Goal: Information Seeking & Learning: Learn about a topic

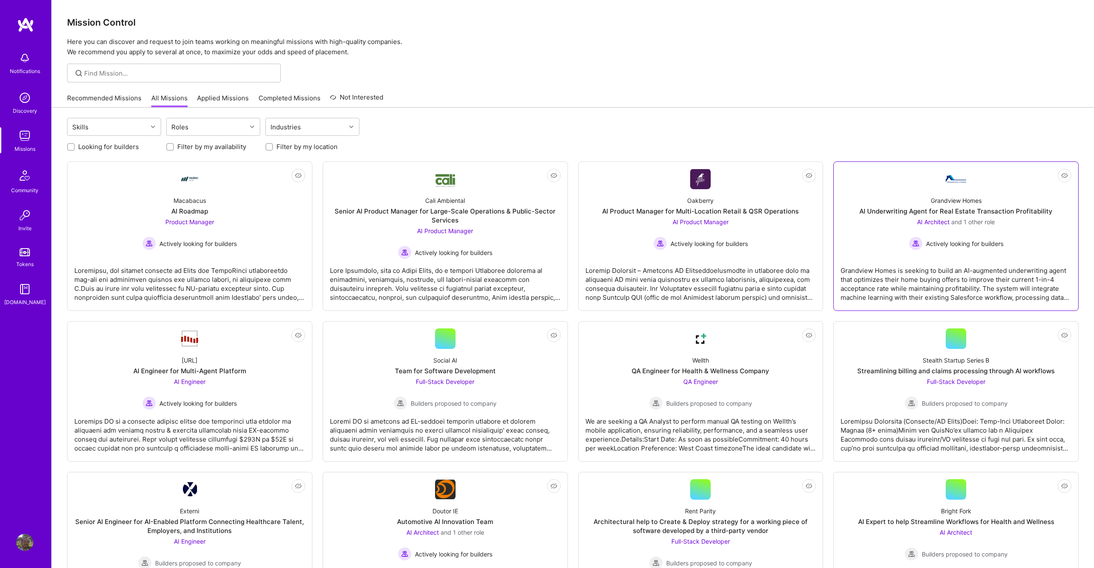
click at [864, 206] on div "Grandview Homes AI Underwriting Agent for Real Estate Transaction Profitability…" at bounding box center [955, 219] width 231 height 61
click at [249, 360] on div "Steelbay.ai AI Engineer for Multi-Agent Platform AI Engineer Actively looking f…" at bounding box center [189, 379] width 231 height 61
click at [502, 370] on div "Social AI Team for Software Development Full-Stack Developer Builders proposed …" at bounding box center [445, 379] width 231 height 61
click at [650, 351] on div "Wellth QA Engineer for Health & Wellness Company QA Engineer Builders proposed …" at bounding box center [700, 379] width 231 height 61
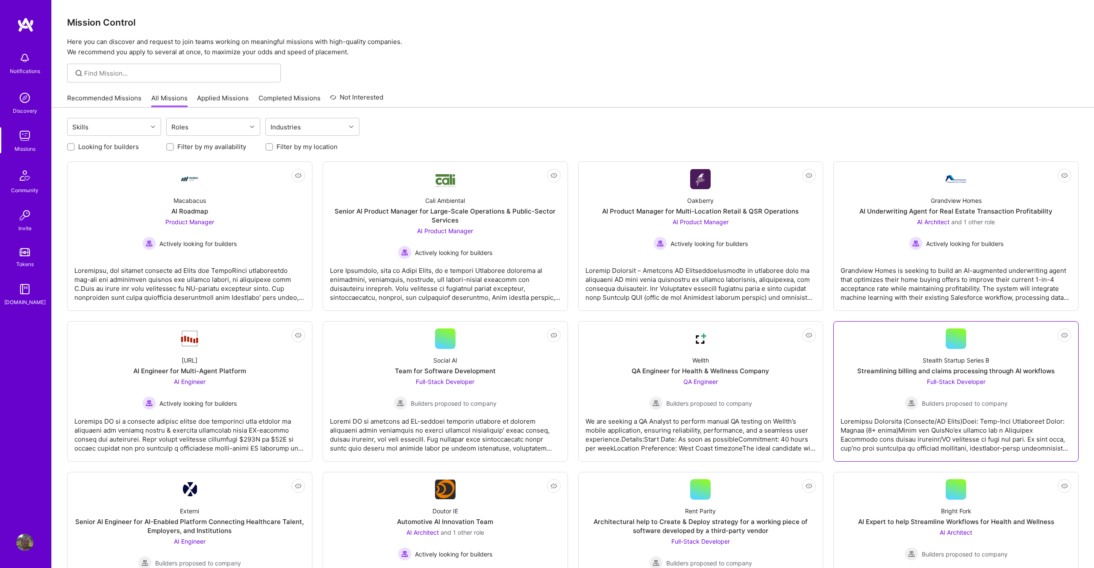
click at [862, 353] on div "Stealth Startup Series B Streamlining billing and claims processing through AI …" at bounding box center [955, 379] width 231 height 61
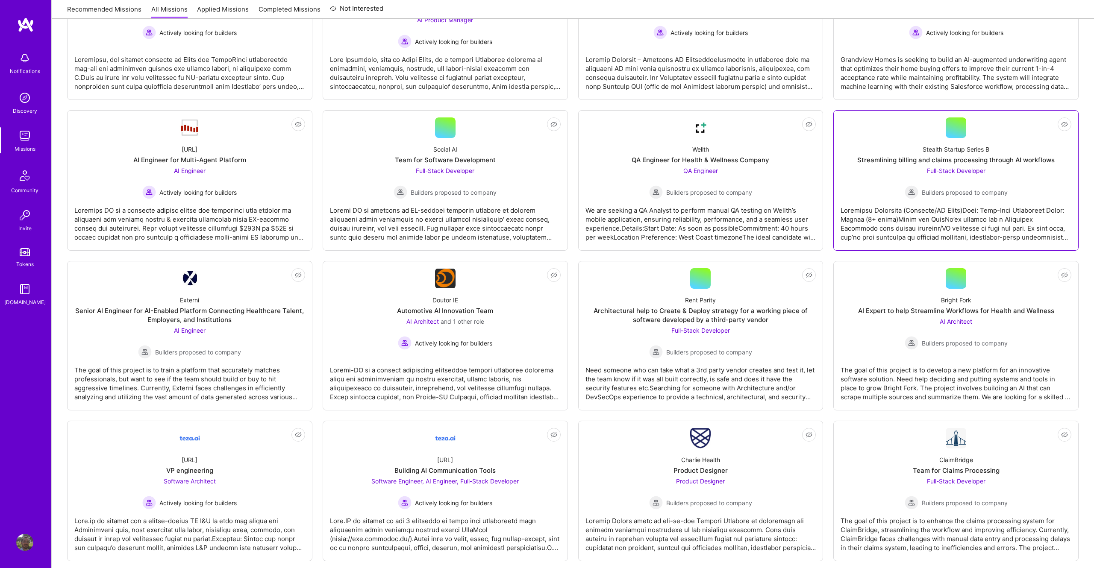
scroll to position [215, 0]
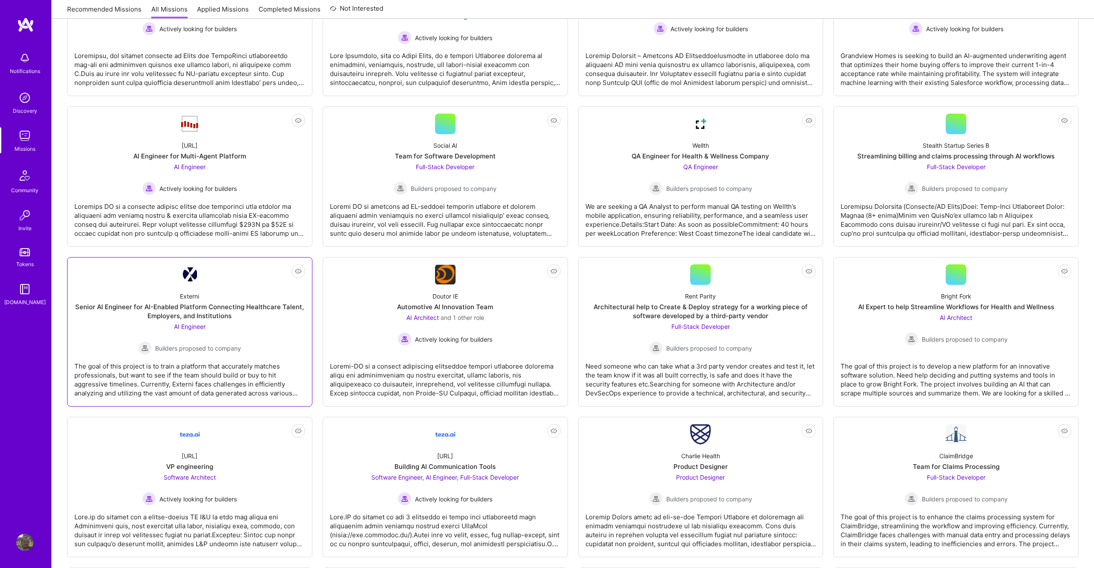
click at [255, 311] on div "Senior AI Engineer for AI-Enabled Platform Connecting Healthcare Talent, Employ…" at bounding box center [189, 312] width 231 height 18
click at [471, 322] on div "AI Architect and 1 other role" at bounding box center [445, 317] width 94 height 9
click at [711, 315] on div "Architectural help to Create & Deploy strategy for a working piece of software …" at bounding box center [700, 312] width 231 height 18
click at [897, 320] on div "Bright Fork AI Expert to help Streamline Workflows for Health and Wellness AI A…" at bounding box center [955, 315] width 231 height 61
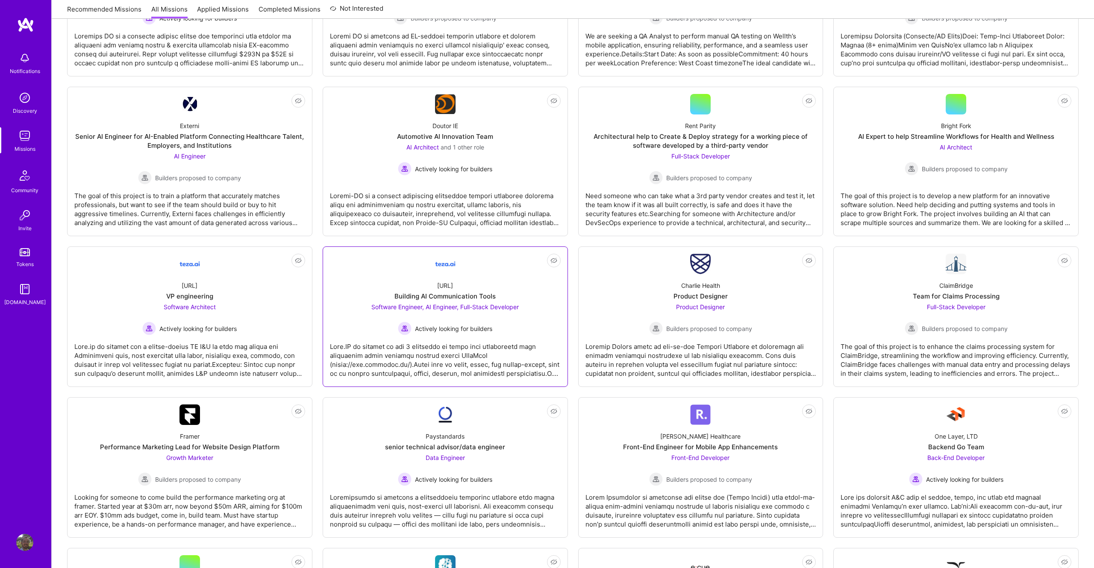
scroll to position [387, 0]
click at [241, 324] on div "teza.ai VP engineering Software Architect Actively looking for builders" at bounding box center [189, 303] width 231 height 61
click at [398, 297] on div "Building AI Communication Tools" at bounding box center [444, 295] width 101 height 9
click at [651, 285] on div "Charlie Health Product Designer Product Designer Builders proposed to company" at bounding box center [700, 303] width 231 height 61
click at [871, 291] on div "ClaimBridge Team for Claims Processing Full-Stack Developer Builders proposed t…" at bounding box center [955, 303] width 231 height 61
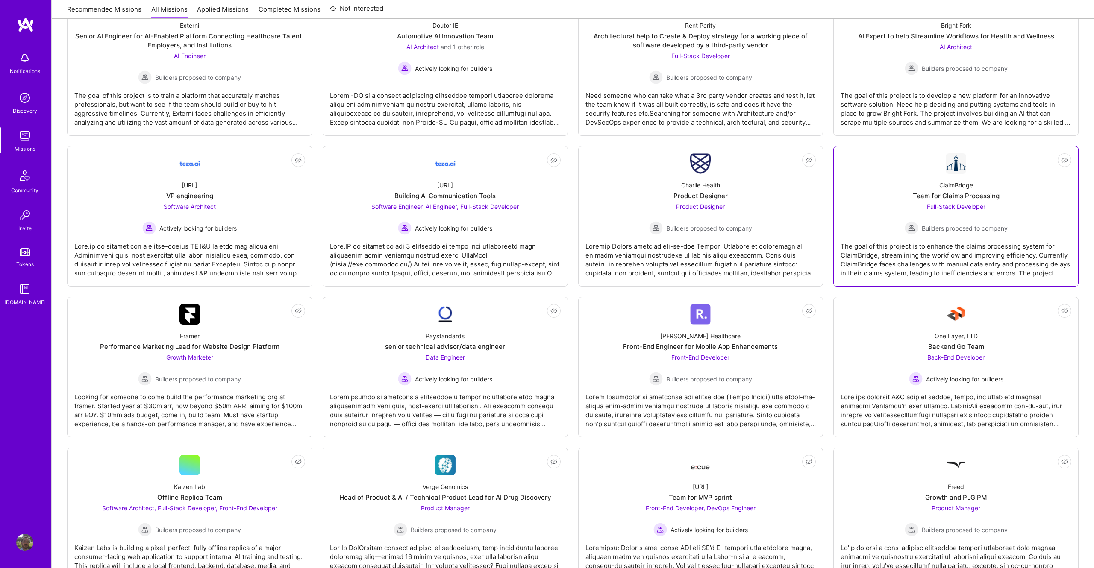
scroll to position [486, 0]
click at [877, 355] on div "One Layer, LTD Backend Go Team Back-End Developer Actively looking for builders" at bounding box center [955, 354] width 231 height 61
click at [773, 369] on div "Roger Healthcare Front-End Engineer for Mobile App Enhancements Front-End Devel…" at bounding box center [700, 354] width 231 height 61
click at [517, 371] on div "Paystandards senior technical advisor/data engineer Data Engineer Actively look…" at bounding box center [445, 354] width 231 height 61
click at [199, 367] on div "Growth Marketer Builders proposed to company" at bounding box center [189, 369] width 103 height 33
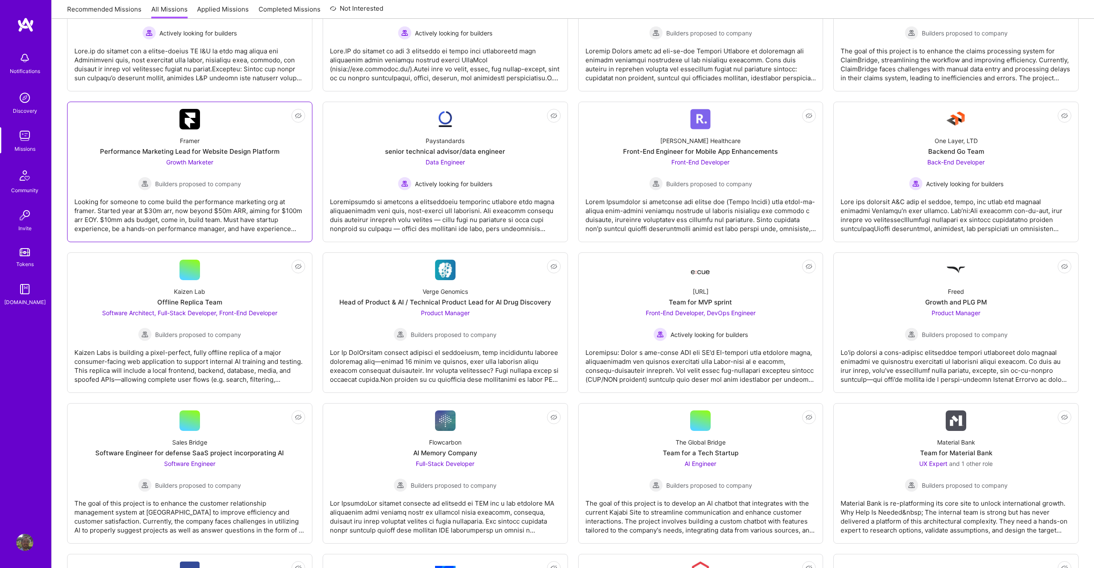
scroll to position [684, 0]
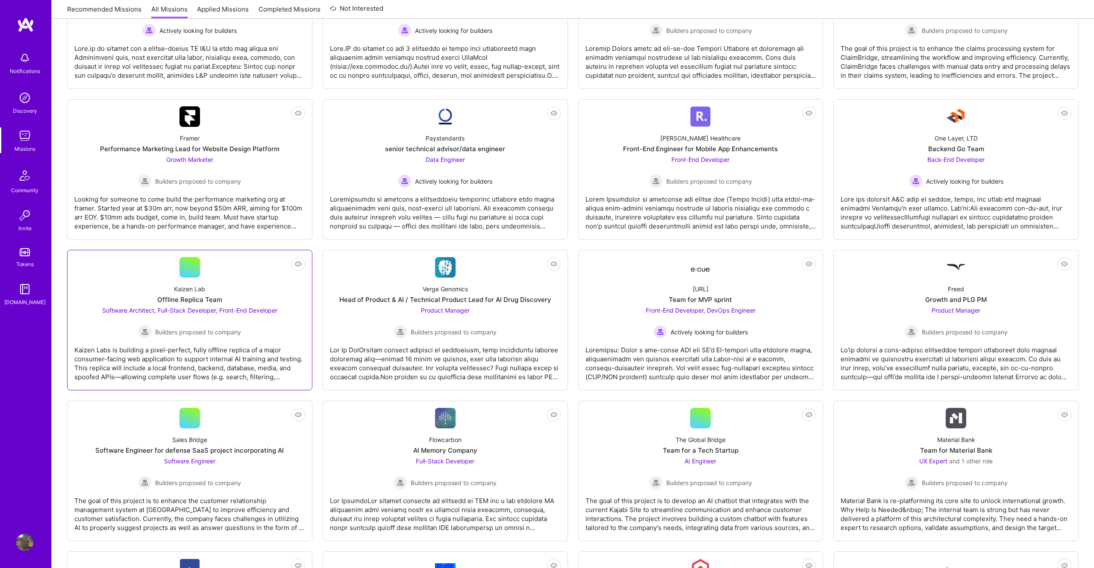
click at [229, 322] on div "Software Architect, Full-Stack Developer, Front-End Developer Builders proposed…" at bounding box center [189, 322] width 175 height 33
click at [421, 339] on div "Builders proposed to company" at bounding box center [445, 332] width 103 height 14
click at [670, 317] on div "Front-End Developer, DevOps Engineer Actively looking for builders" at bounding box center [701, 322] width 110 height 33
click at [925, 291] on div "Freed Growth and PLG PM Product Manager Builders proposed to company" at bounding box center [955, 308] width 231 height 61
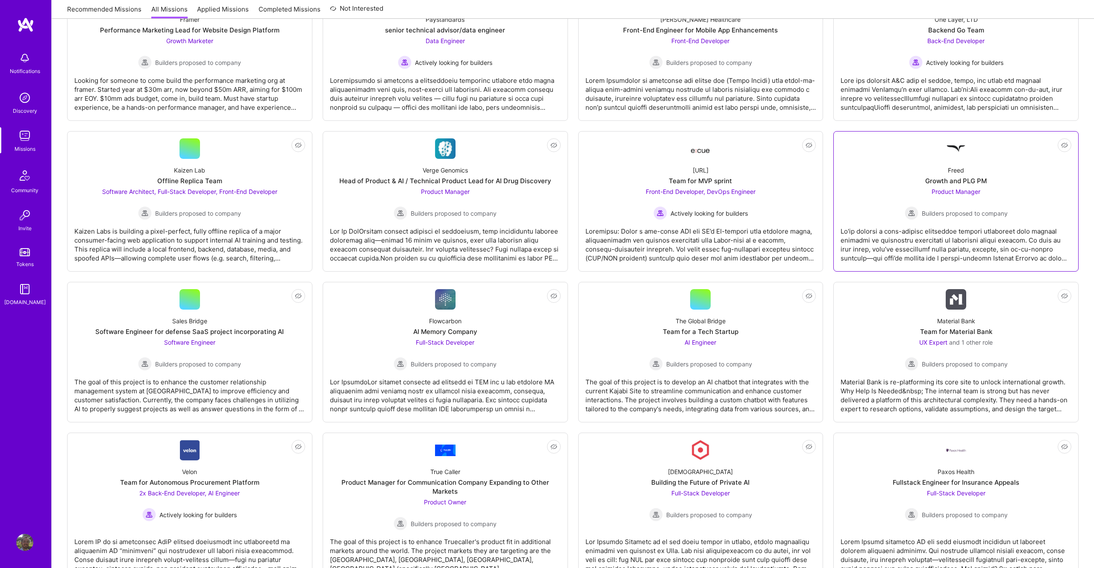
scroll to position [805, 0]
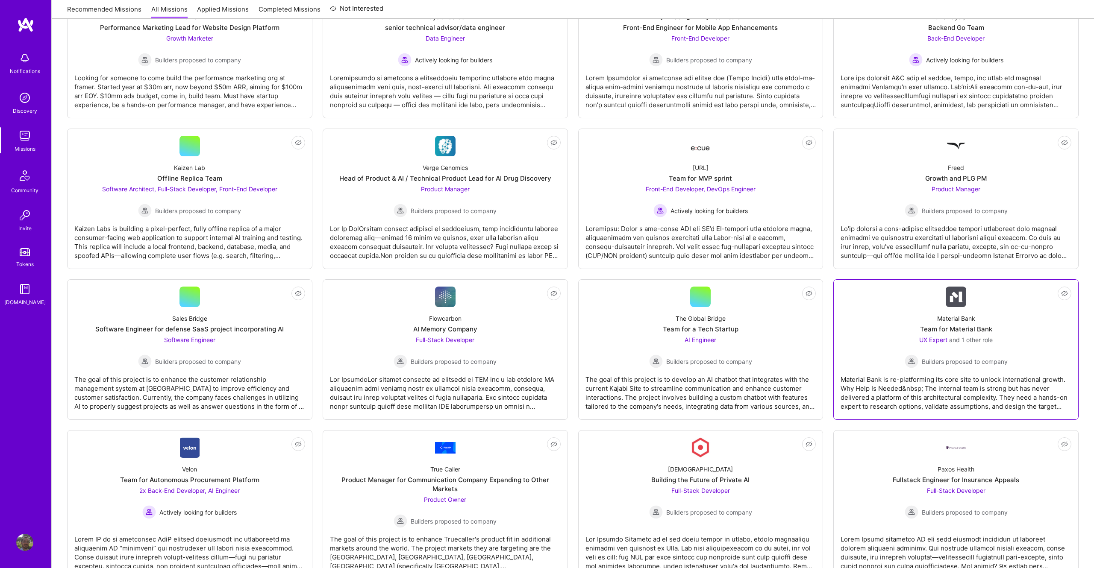
click at [890, 362] on div "Material Bank Team for Material Bank UX Expert and 1 other role Builders propos…" at bounding box center [955, 337] width 231 height 61
click at [786, 373] on div "The goal of this project is to develop an AI chatbot that integrates with the c…" at bounding box center [700, 389] width 231 height 43
click at [447, 358] on span "Builders proposed to company" at bounding box center [454, 361] width 86 height 9
click at [236, 343] on div "Software Engineer Builders proposed to company" at bounding box center [189, 351] width 103 height 33
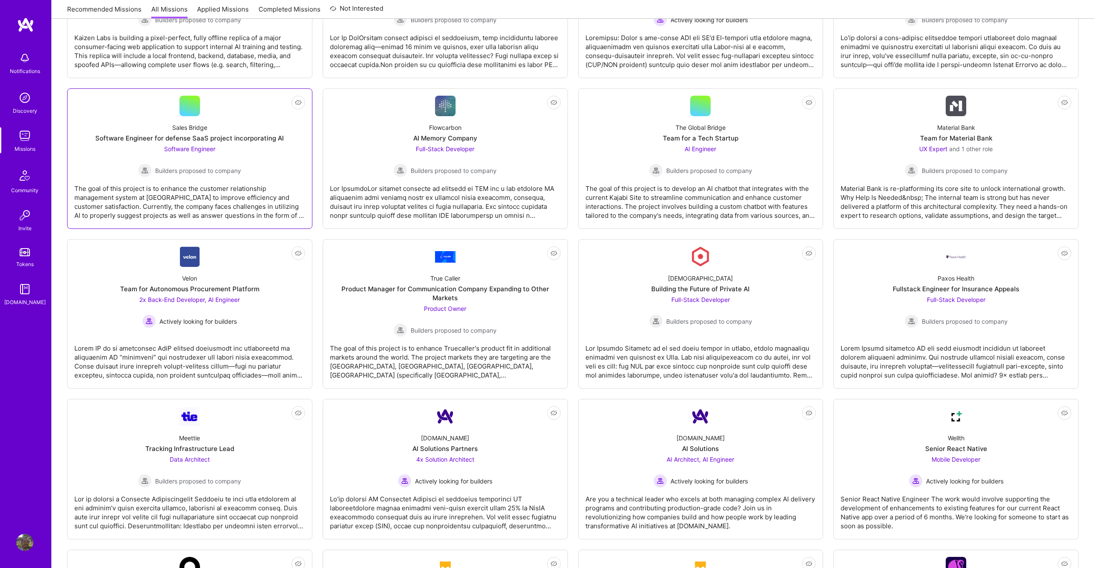
scroll to position [997, 0]
click at [236, 343] on div at bounding box center [189, 357] width 231 height 43
click at [477, 341] on div "The goal of this project is to enhance Truecaller's product fit in additional m…" at bounding box center [445, 357] width 231 height 43
click at [709, 340] on div at bounding box center [700, 357] width 231 height 43
click at [907, 326] on img at bounding box center [912, 321] width 14 height 14
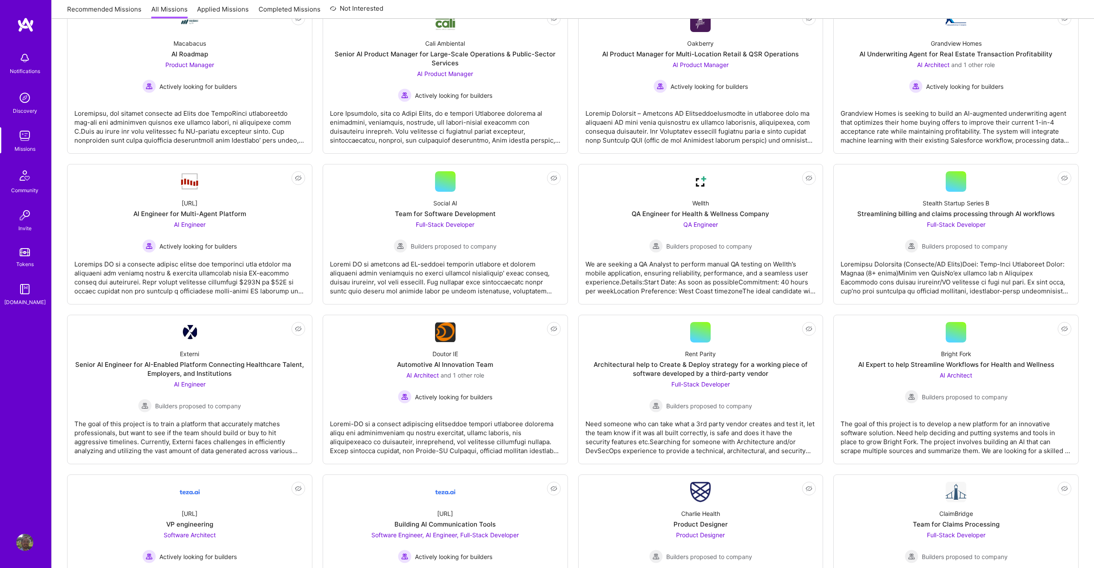
scroll to position [0, 0]
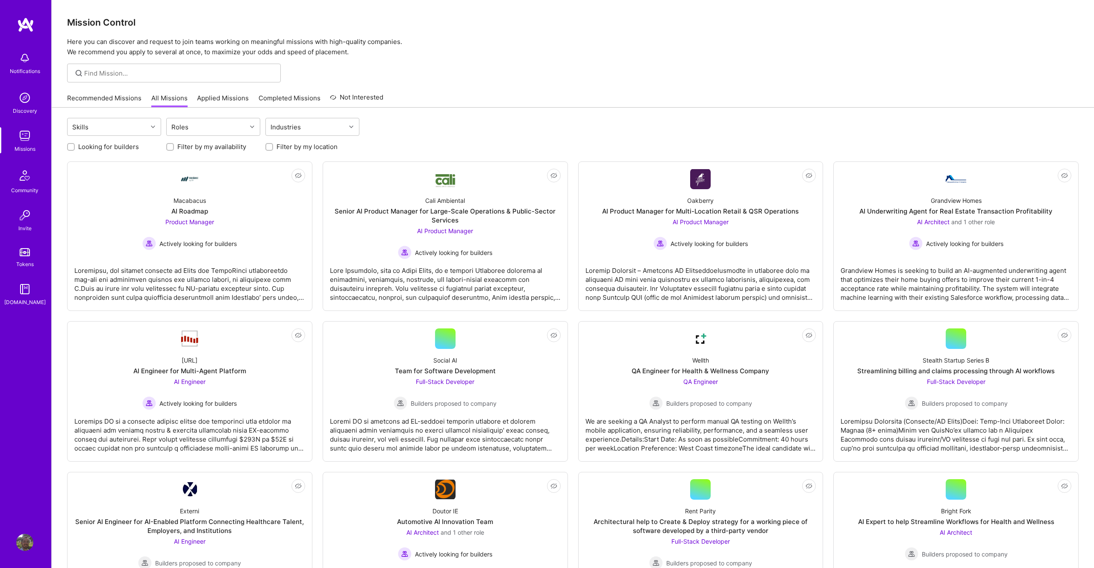
click at [94, 144] on label "Looking for builders" at bounding box center [108, 146] width 61 height 9
click at [75, 144] on input "Looking for builders" at bounding box center [72, 147] width 6 height 6
checkbox input "true"
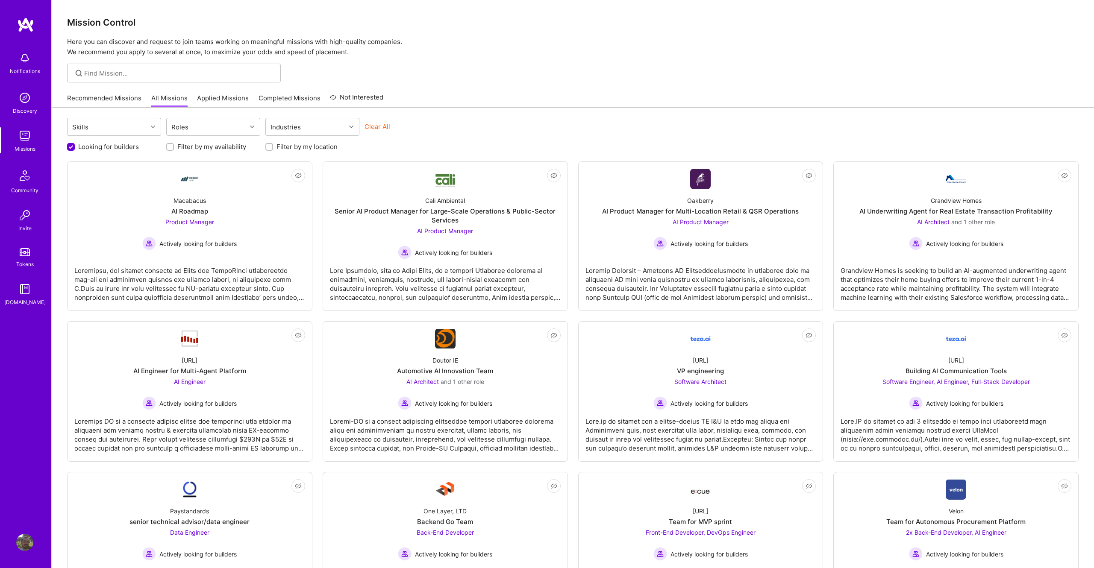
click at [409, 66] on div at bounding box center [573, 73] width 1042 height 19
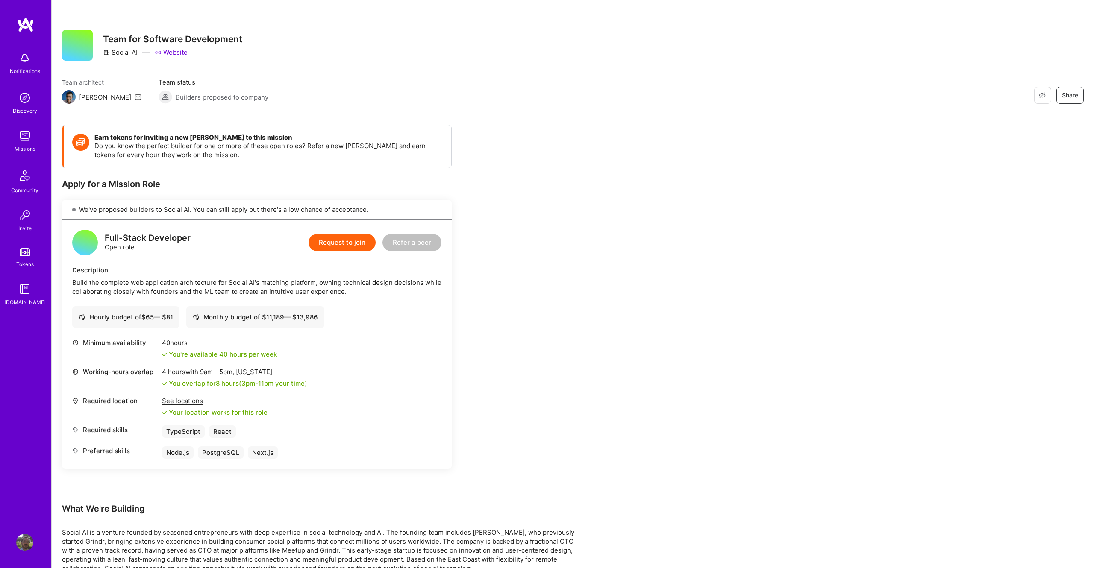
click at [490, 335] on div "Earn tokens for inviting a new A.Teamer to this mission Do you know the perfect…" at bounding box center [318, 410] width 513 height 571
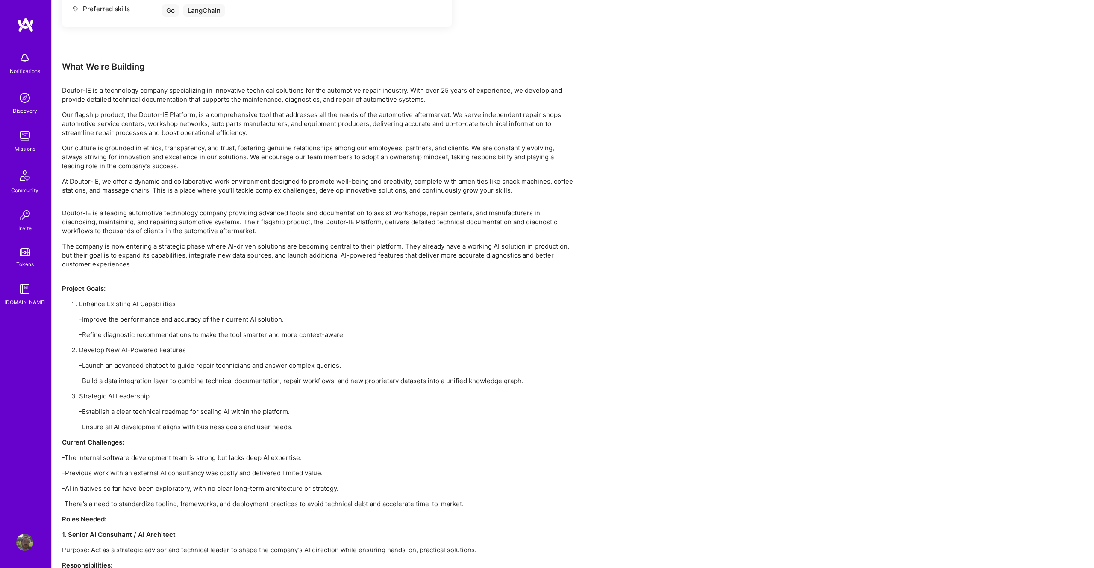
scroll to position [802, 0]
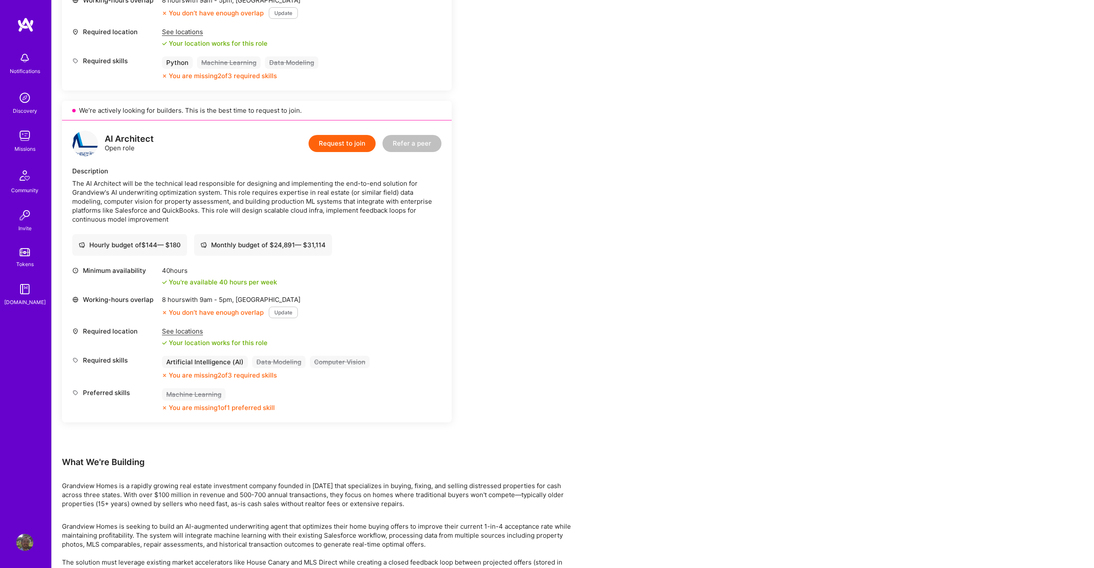
scroll to position [390, 0]
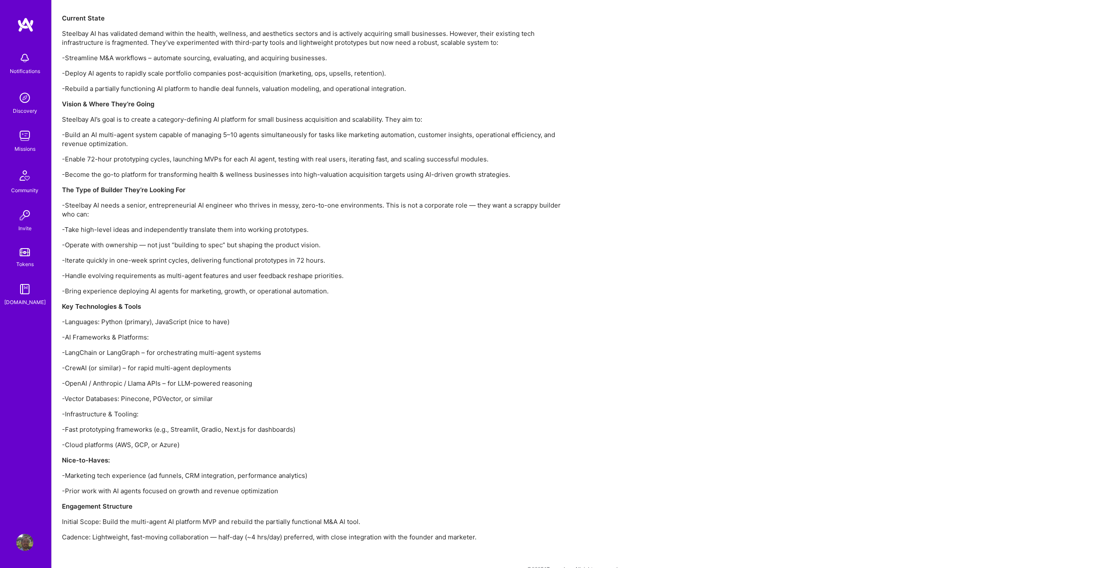
scroll to position [671, 0]
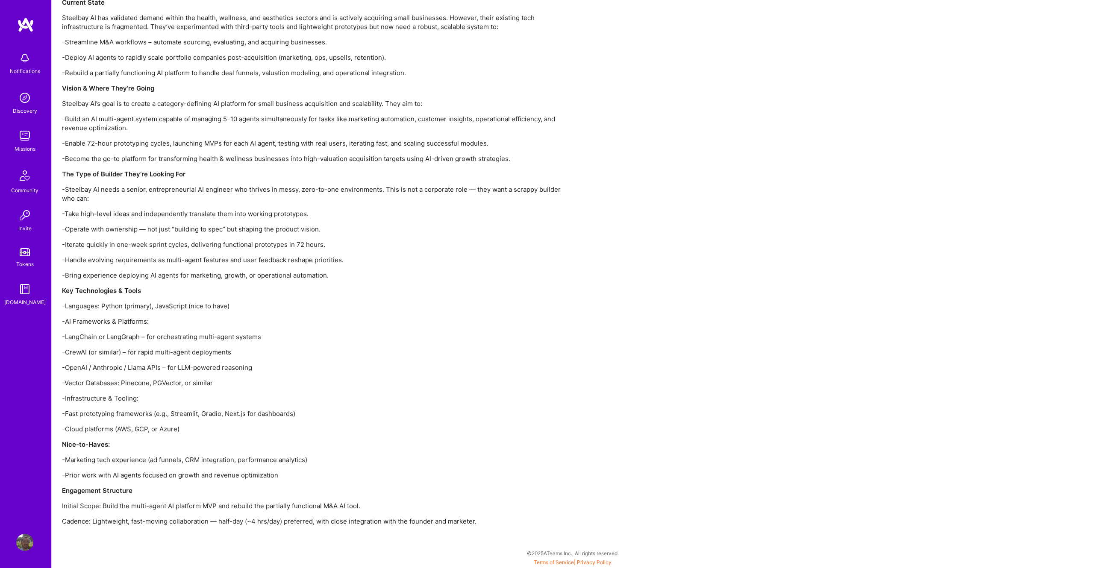
click at [490, 335] on p "-LangChain or LangGraph – for orchestrating multi-agent systems" at bounding box center [318, 336] width 513 height 9
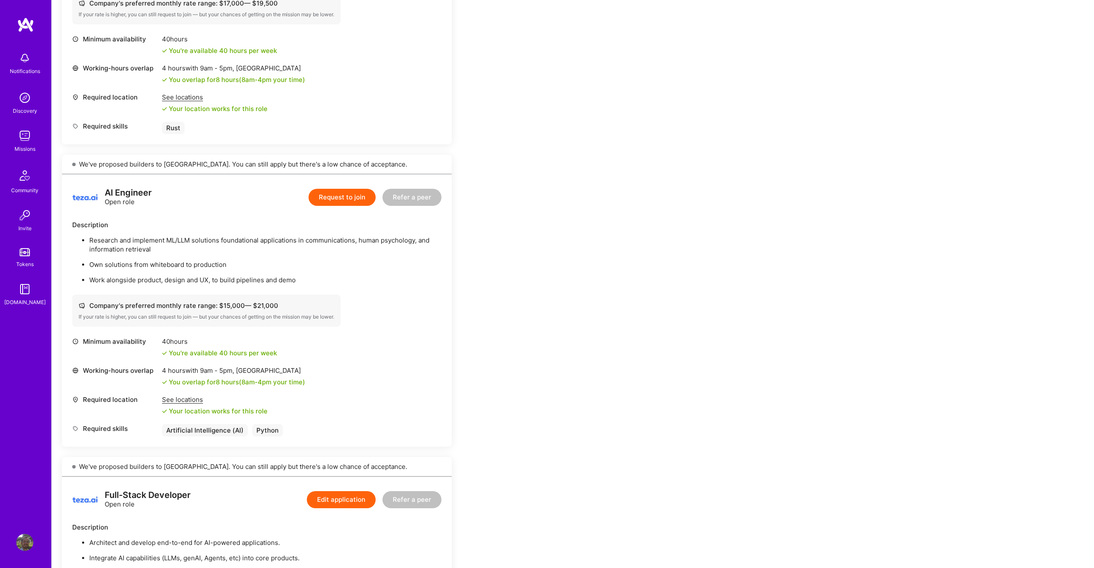
scroll to position [378, 0]
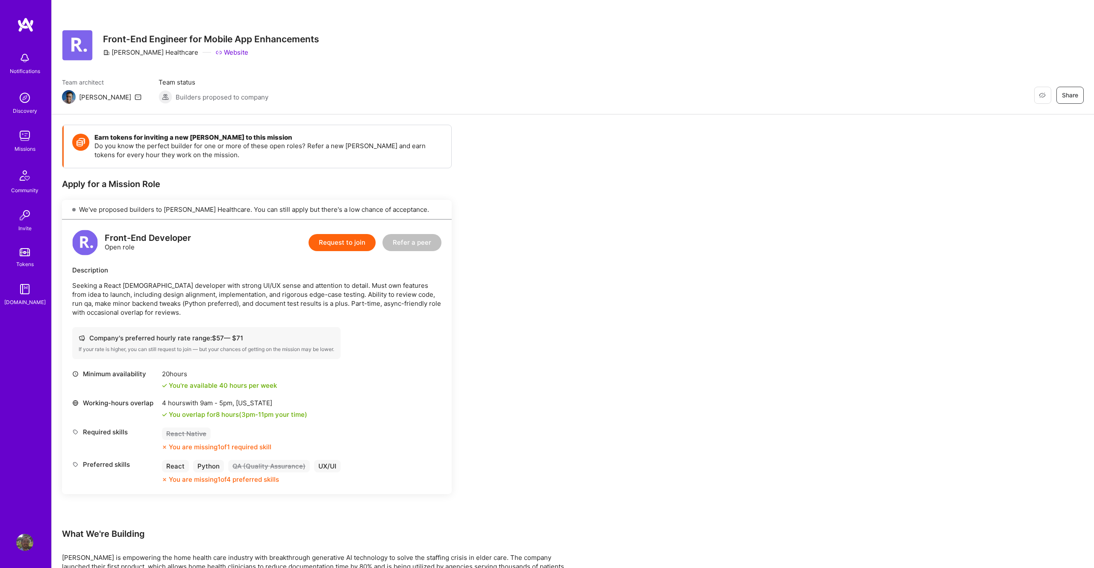
click at [509, 291] on div "Earn tokens for inviting a new A.Teamer to this mission Do you know the perfect…" at bounding box center [318, 432] width 513 height 615
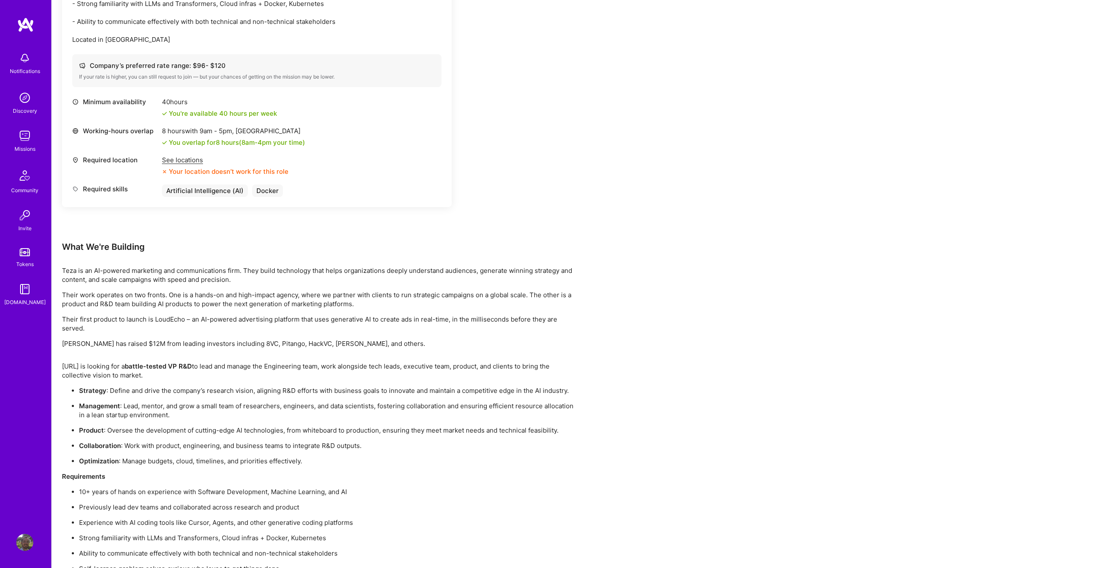
scroll to position [391, 0]
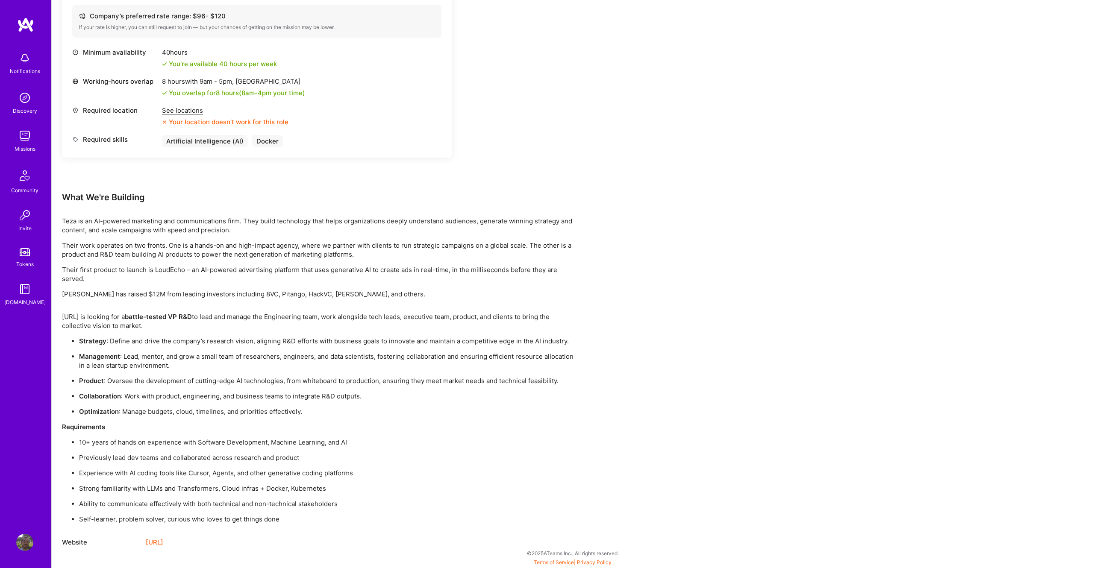
click at [524, 297] on p "[PERSON_NAME] has raised $12M from leading investors including 8VC, Pitango, Ha…" at bounding box center [318, 294] width 513 height 9
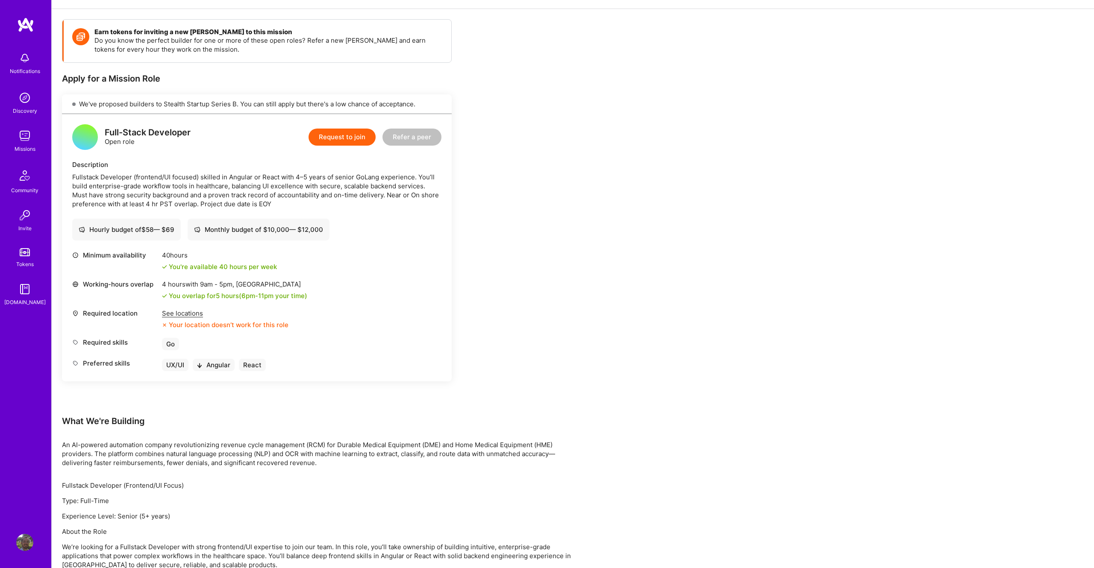
scroll to position [106, 0]
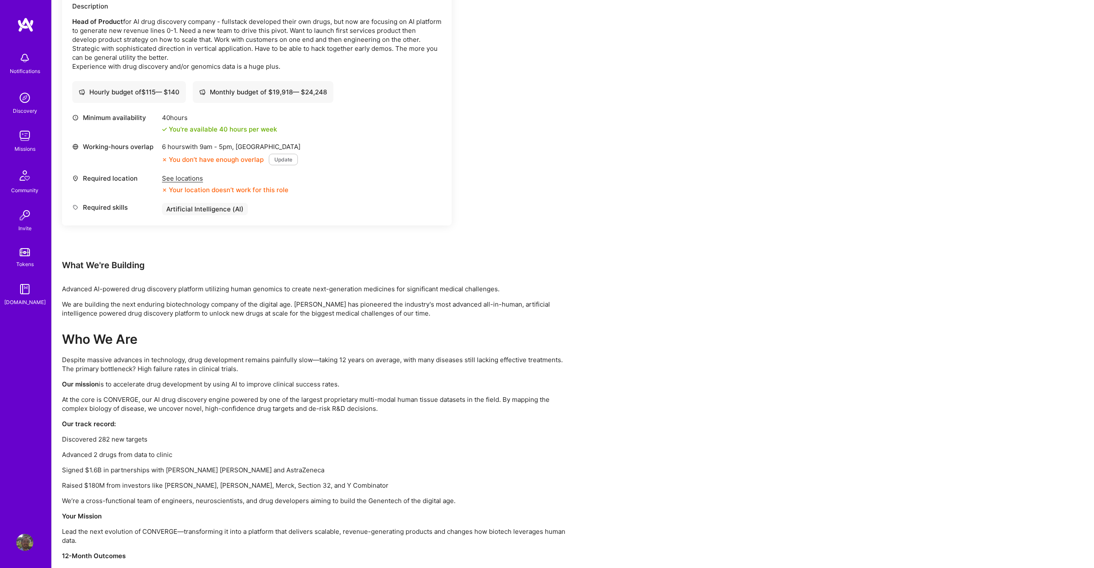
scroll to position [340, 0]
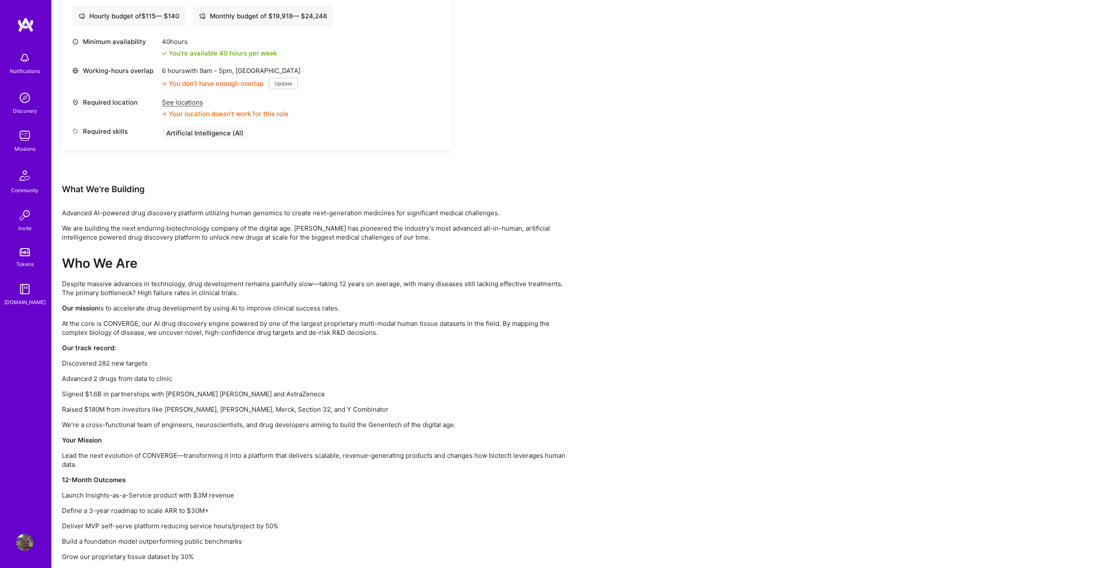
click at [509, 291] on p "Despite massive advances in technology, drug development remains painfully slow…" at bounding box center [318, 288] width 513 height 18
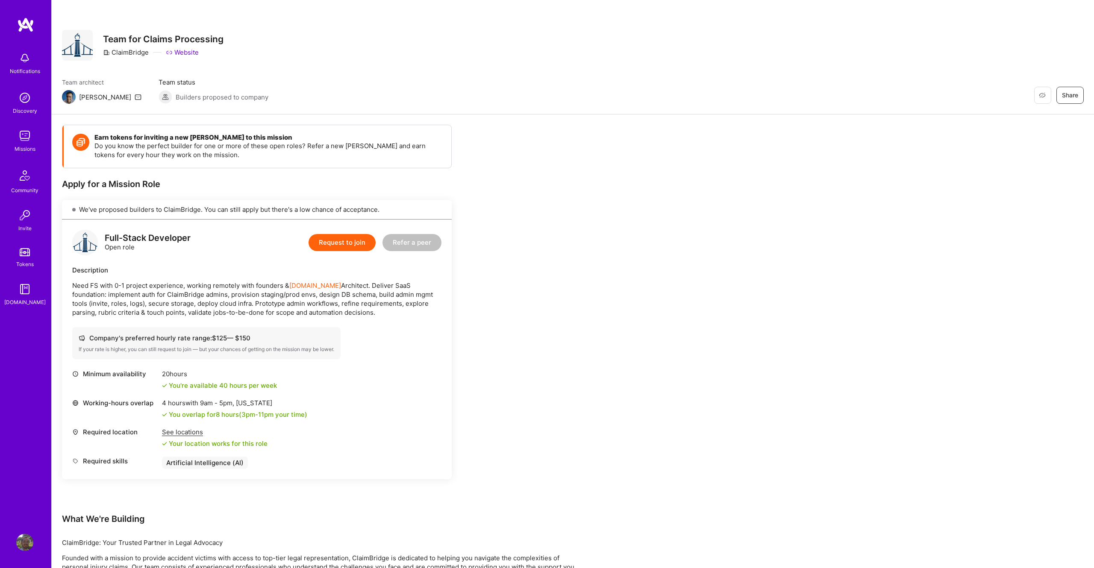
click at [524, 297] on div "Earn tokens for inviting a new [PERSON_NAME] to this mission Do you know the pe…" at bounding box center [318, 390] width 513 height 530
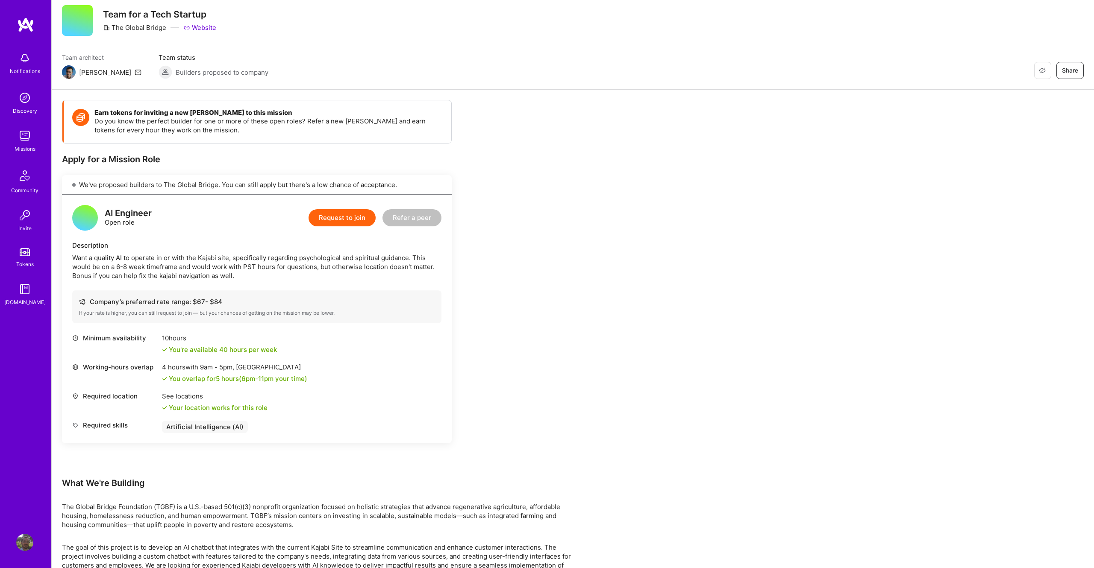
scroll to position [80, 0]
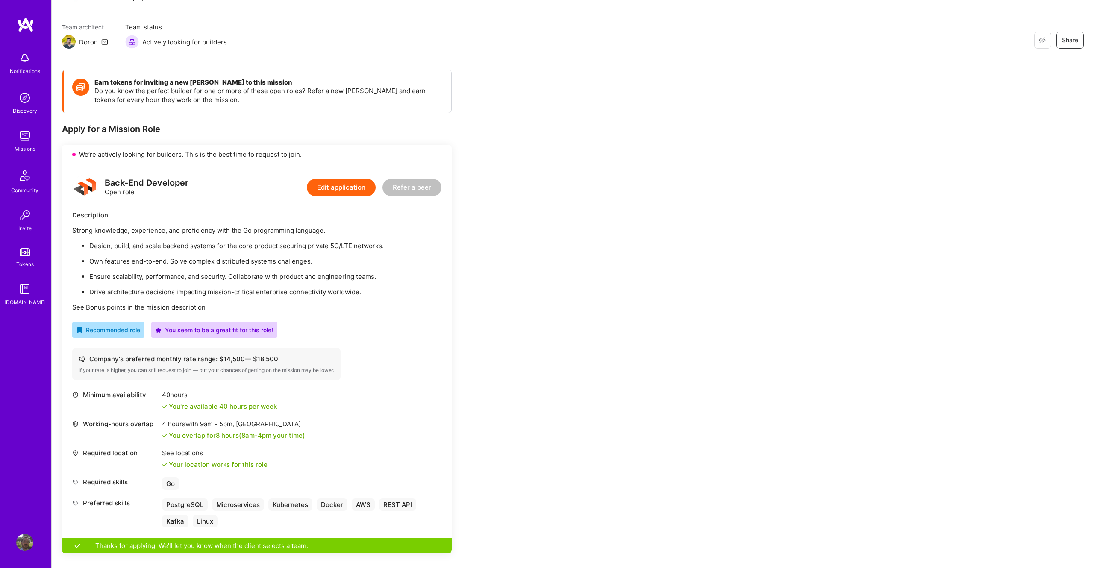
scroll to position [58, 0]
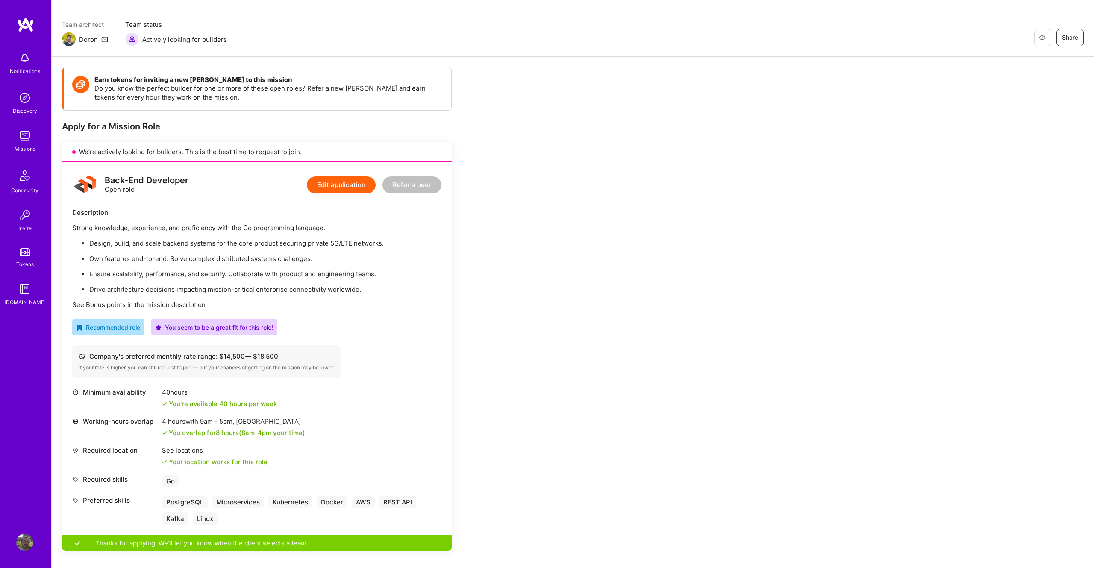
click at [524, 297] on div "Earn tokens for inviting a new A.Teamer to this mission Do you know the perfect…" at bounding box center [318, 534] width 513 height 934
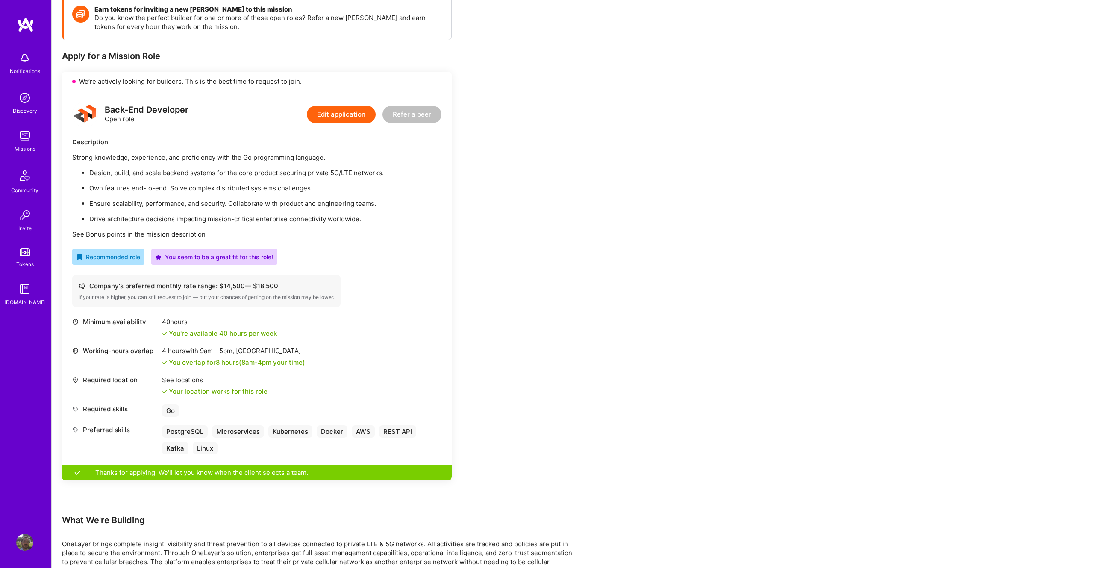
scroll to position [132, 0]
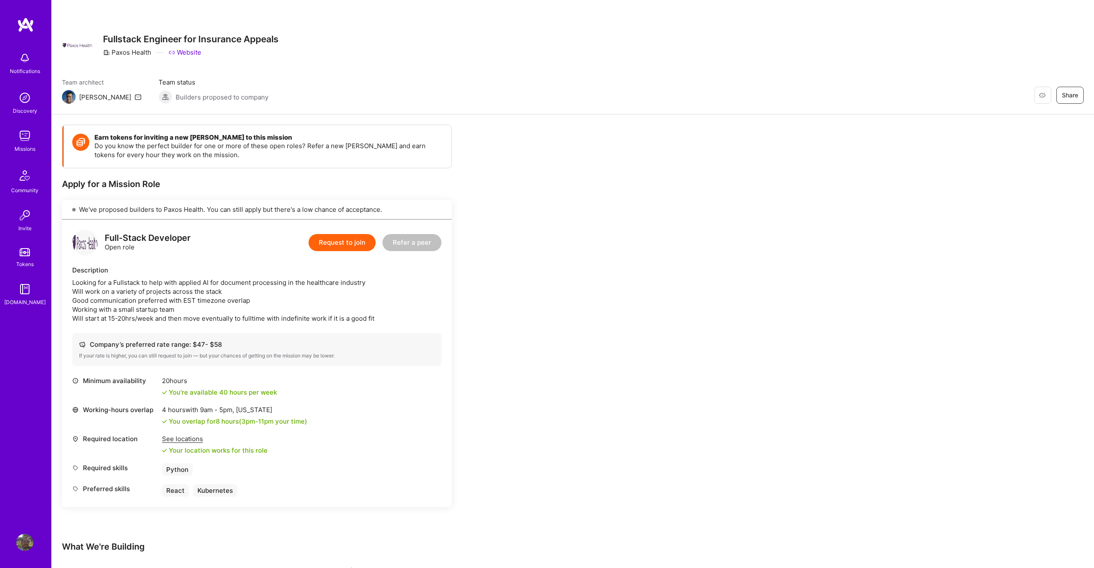
click at [509, 283] on div "Earn tokens for inviting a new A.Teamer to this mission Do you know the perfect…" at bounding box center [318, 460] width 513 height 670
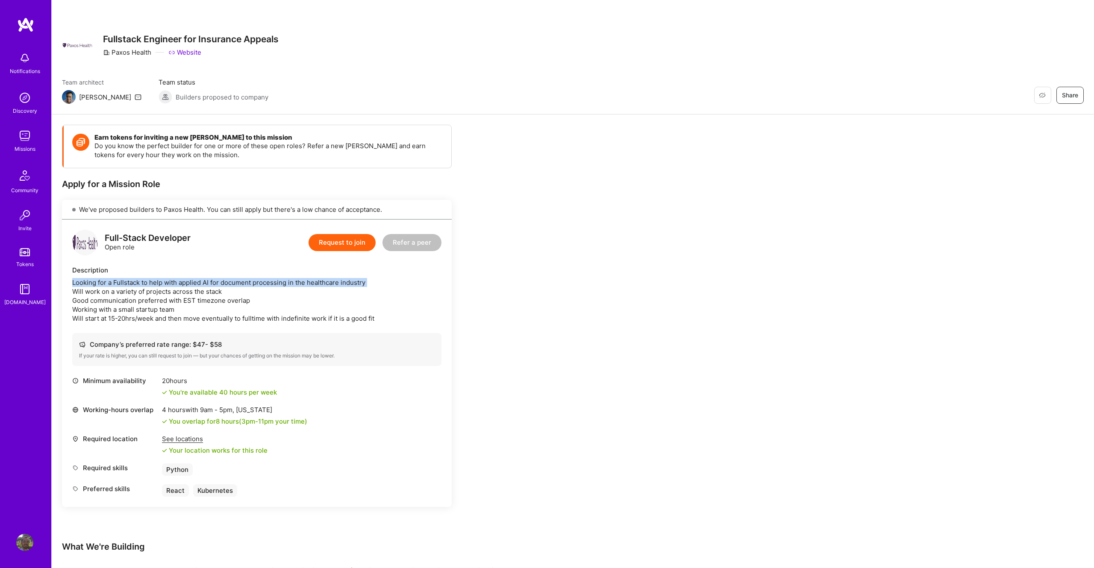
click at [509, 283] on div "Earn tokens for inviting a new A.Teamer to this mission Do you know the perfect…" at bounding box center [318, 460] width 513 height 670
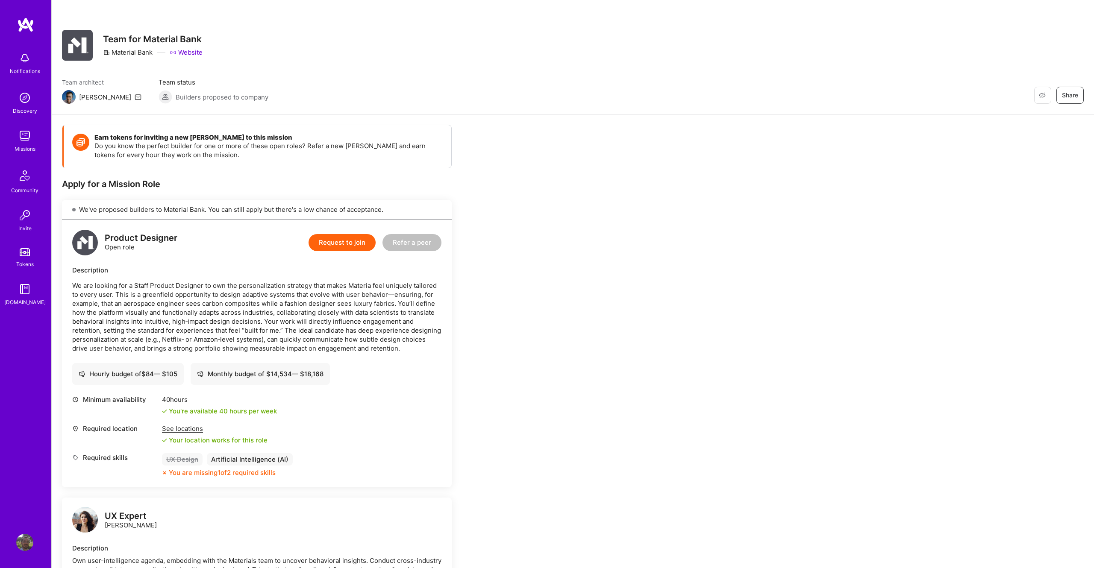
click at [509, 284] on div "Earn tokens for inviting a new [PERSON_NAME] to this mission Do you know the pe…" at bounding box center [318, 487] width 513 height 725
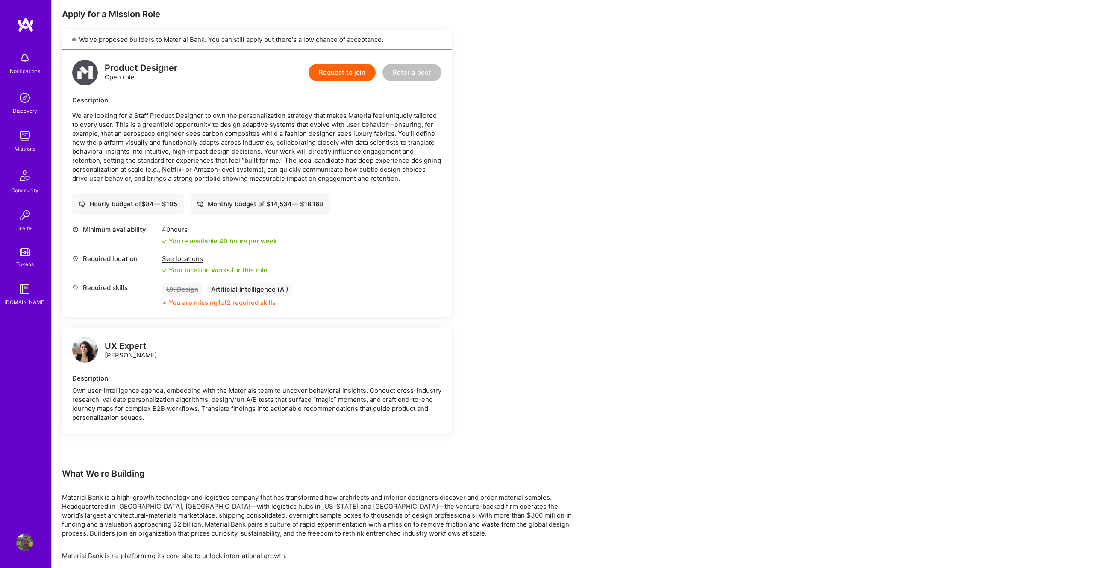
scroll to position [170, 0]
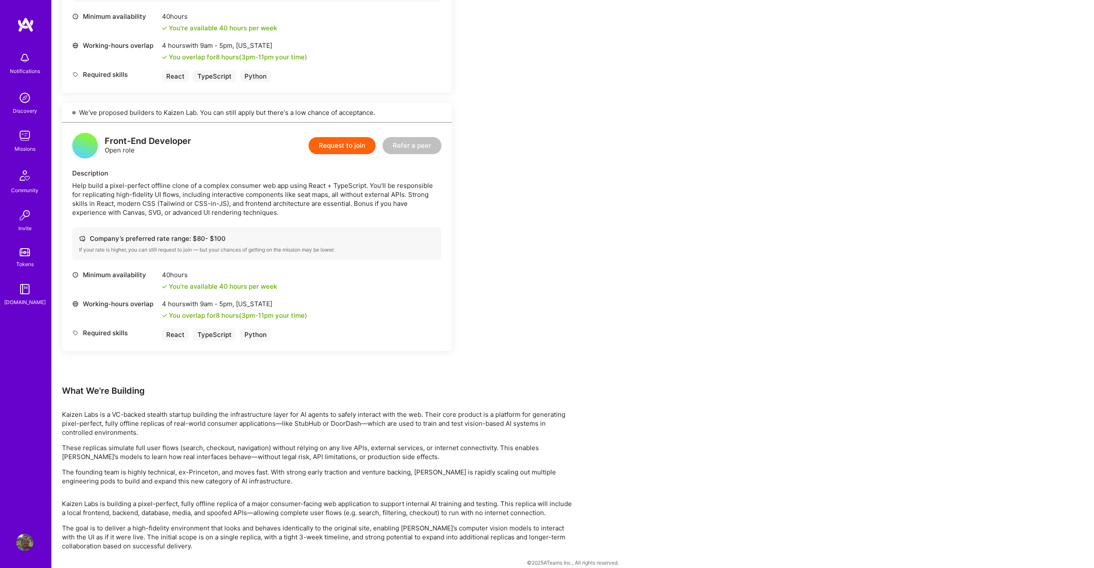
scroll to position [644, 0]
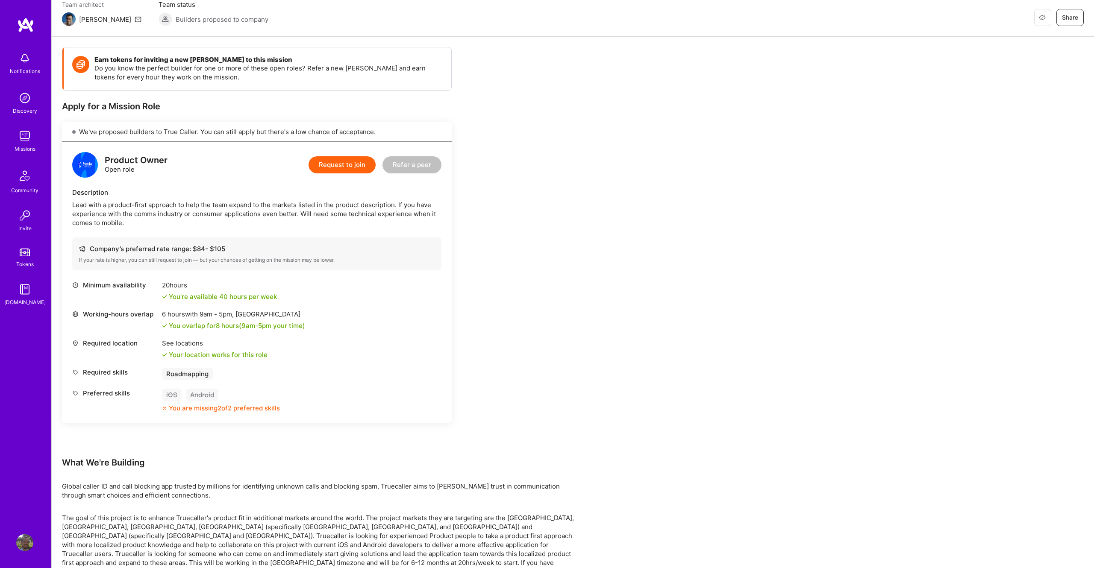
scroll to position [121, 0]
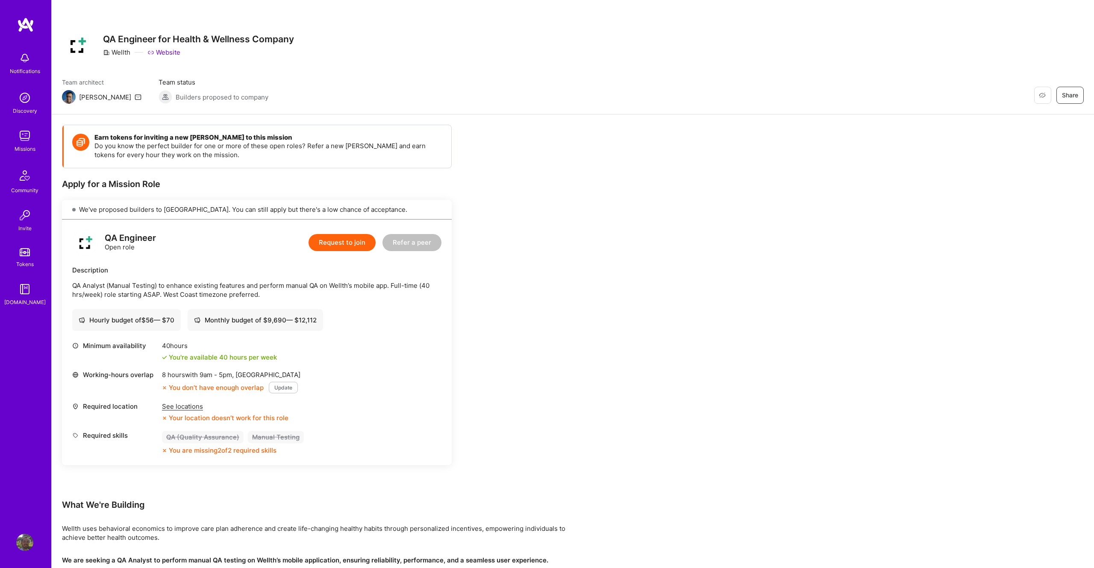
click at [490, 335] on div "Earn tokens for inviting a new A.Teamer to this mission Do you know the perfect…" at bounding box center [318, 383] width 513 height 517
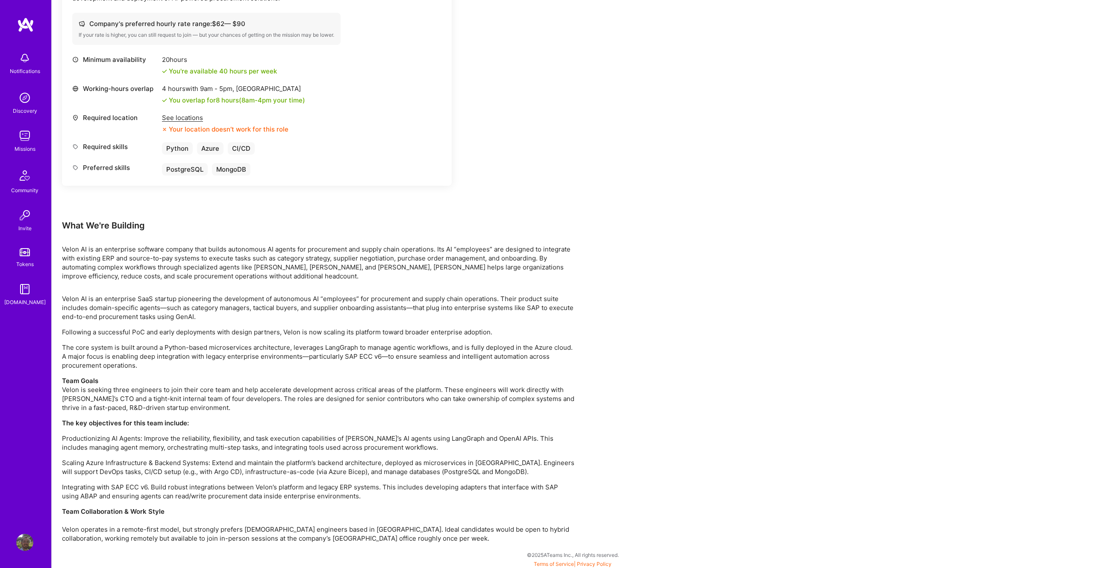
scroll to position [907, 0]
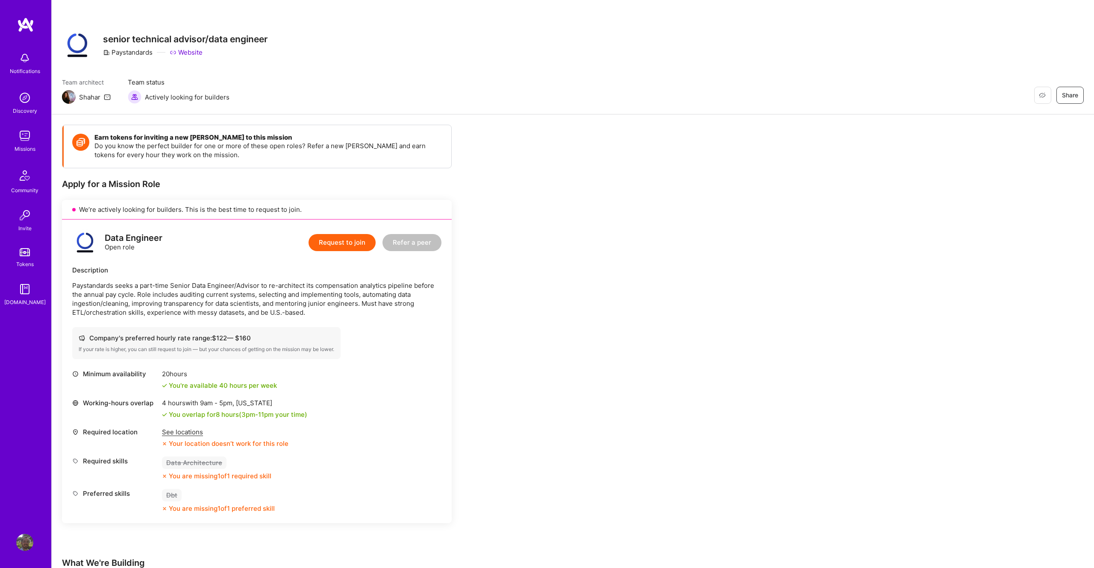
click at [509, 291] on div "Earn tokens for inviting a new A.Teamer to this mission Do you know the perfect…" at bounding box center [318, 556] width 513 height 862
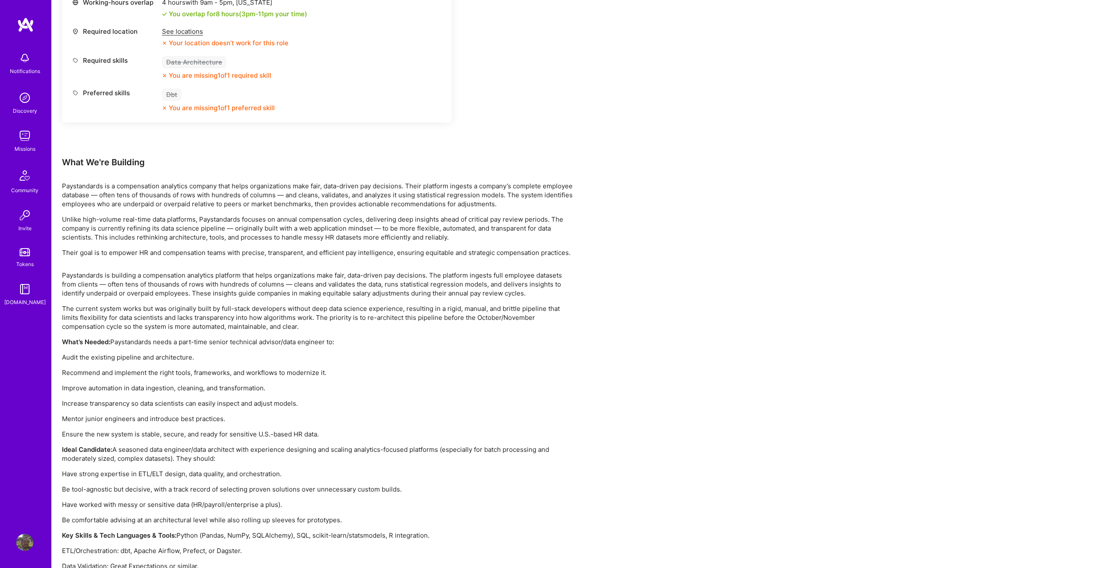
scroll to position [408, 0]
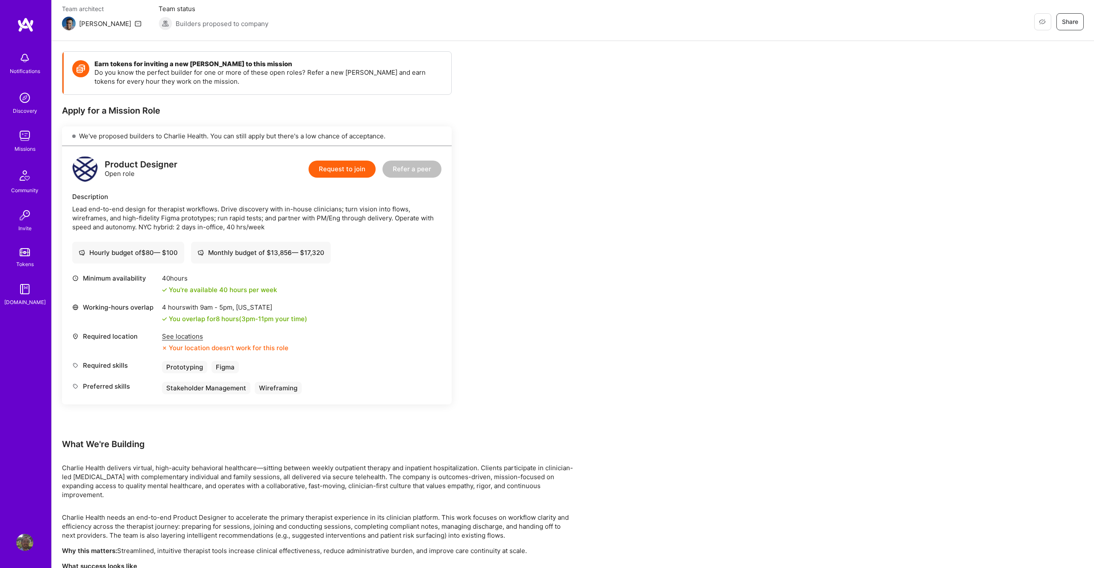
scroll to position [77, 0]
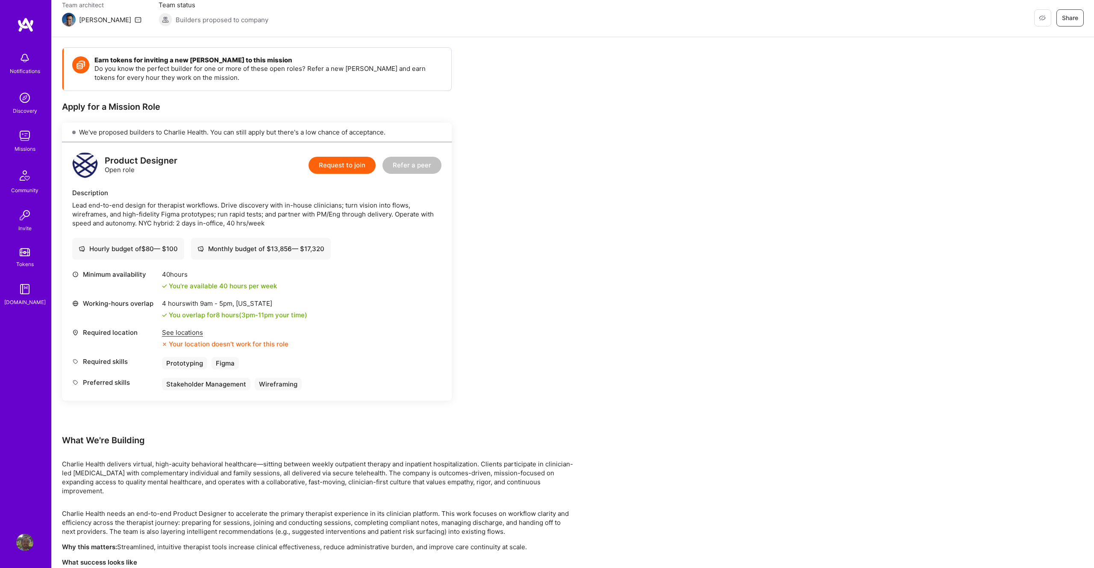
click at [524, 297] on div "Earn tokens for inviting a new A.Teamer to this mission Do you know the perfect…" at bounding box center [318, 365] width 513 height 636
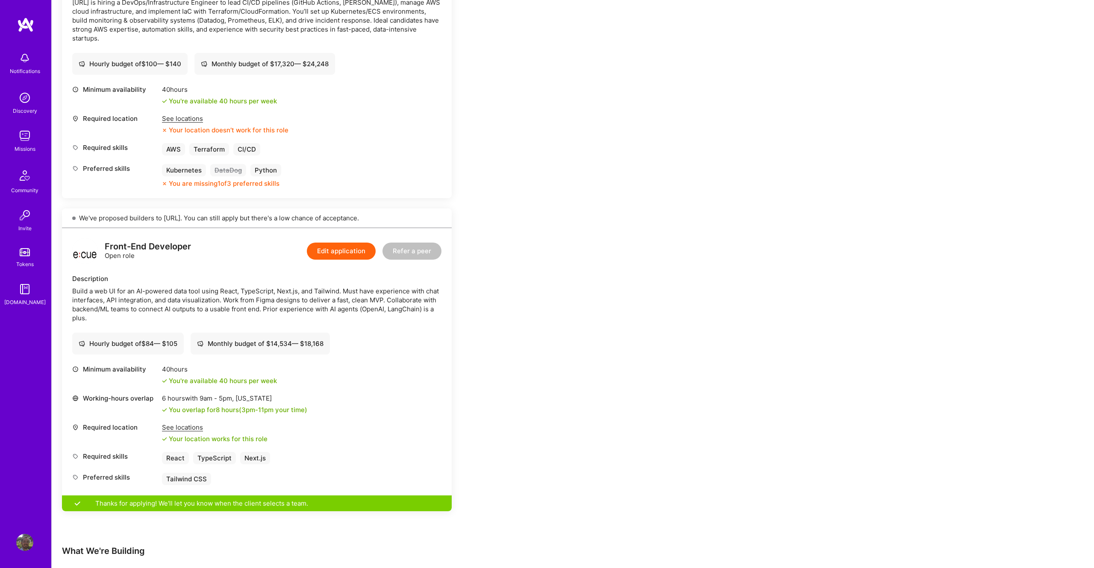
scroll to position [295, 0]
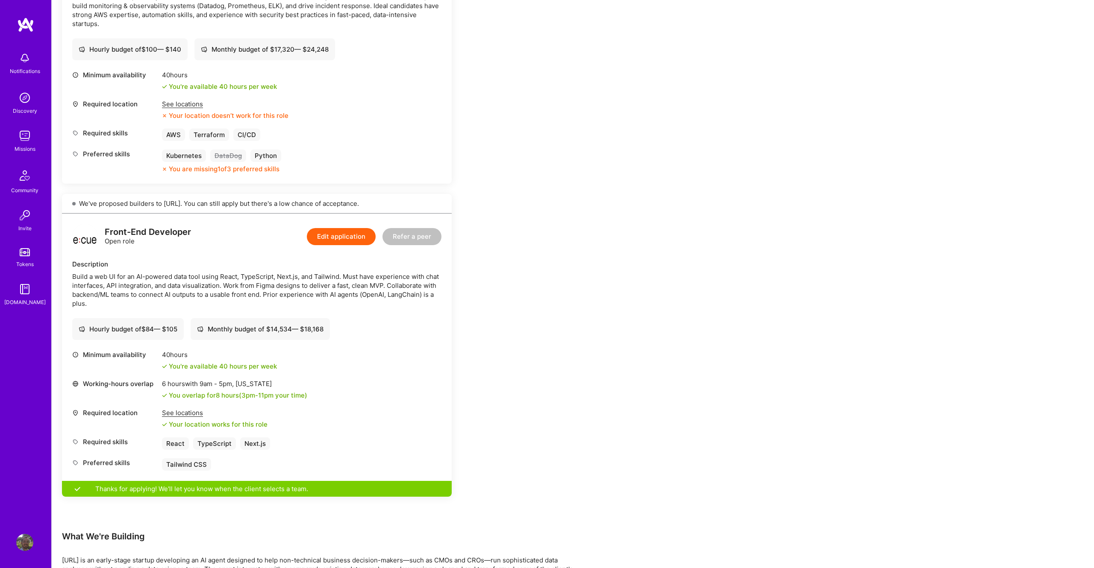
click at [509, 284] on div "Earn tokens for inviting a new [PERSON_NAME] to this mission Do you know the pe…" at bounding box center [318, 331] width 513 height 1002
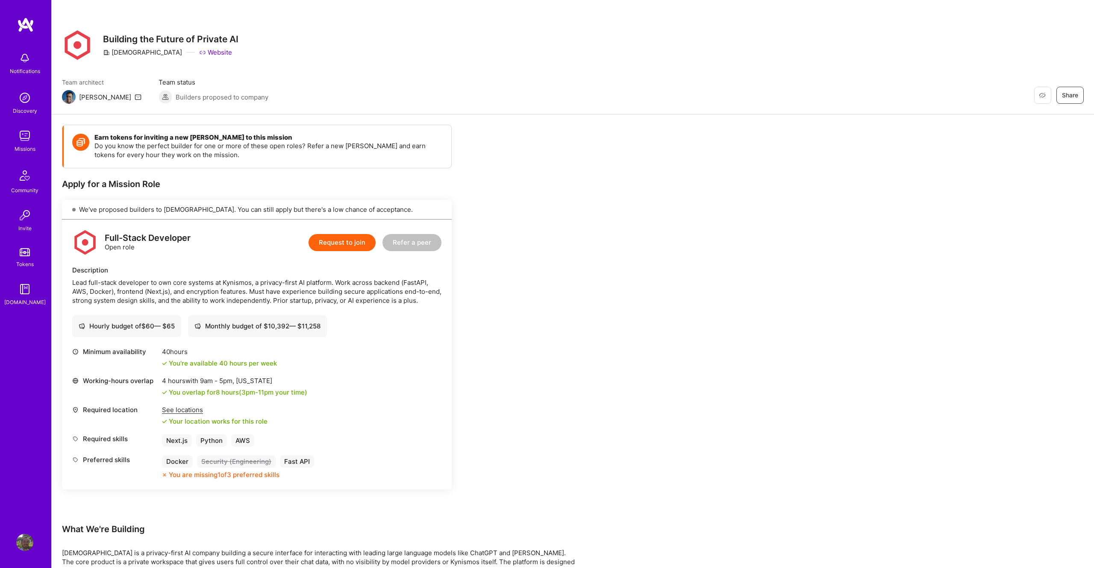
click at [509, 283] on div "Earn tokens for inviting a new A.Teamer to this mission Do you know the perfect…" at bounding box center [318, 480] width 513 height 711
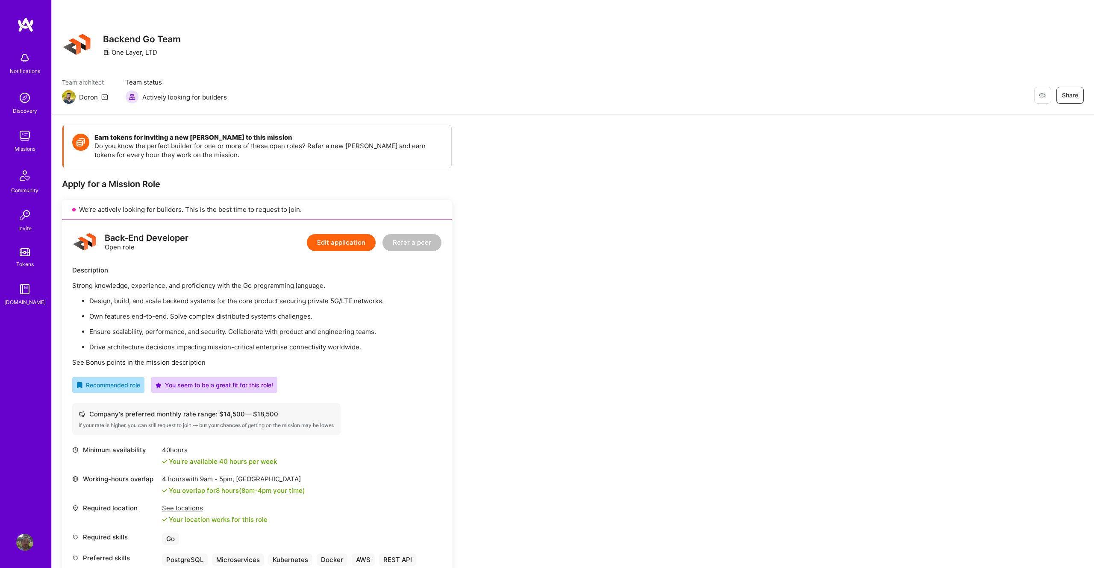
scroll to position [500, 0]
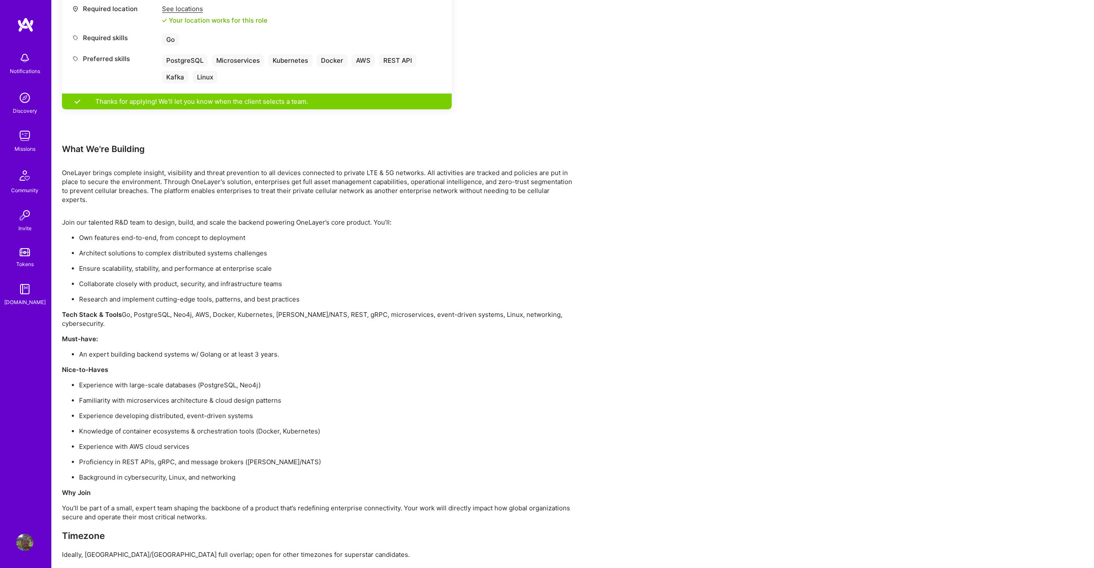
click at [517, 473] on p "Background in cybersecurity, Linux, and networking" at bounding box center [327, 477] width 496 height 9
